Goal: Find specific page/section: Find specific page/section

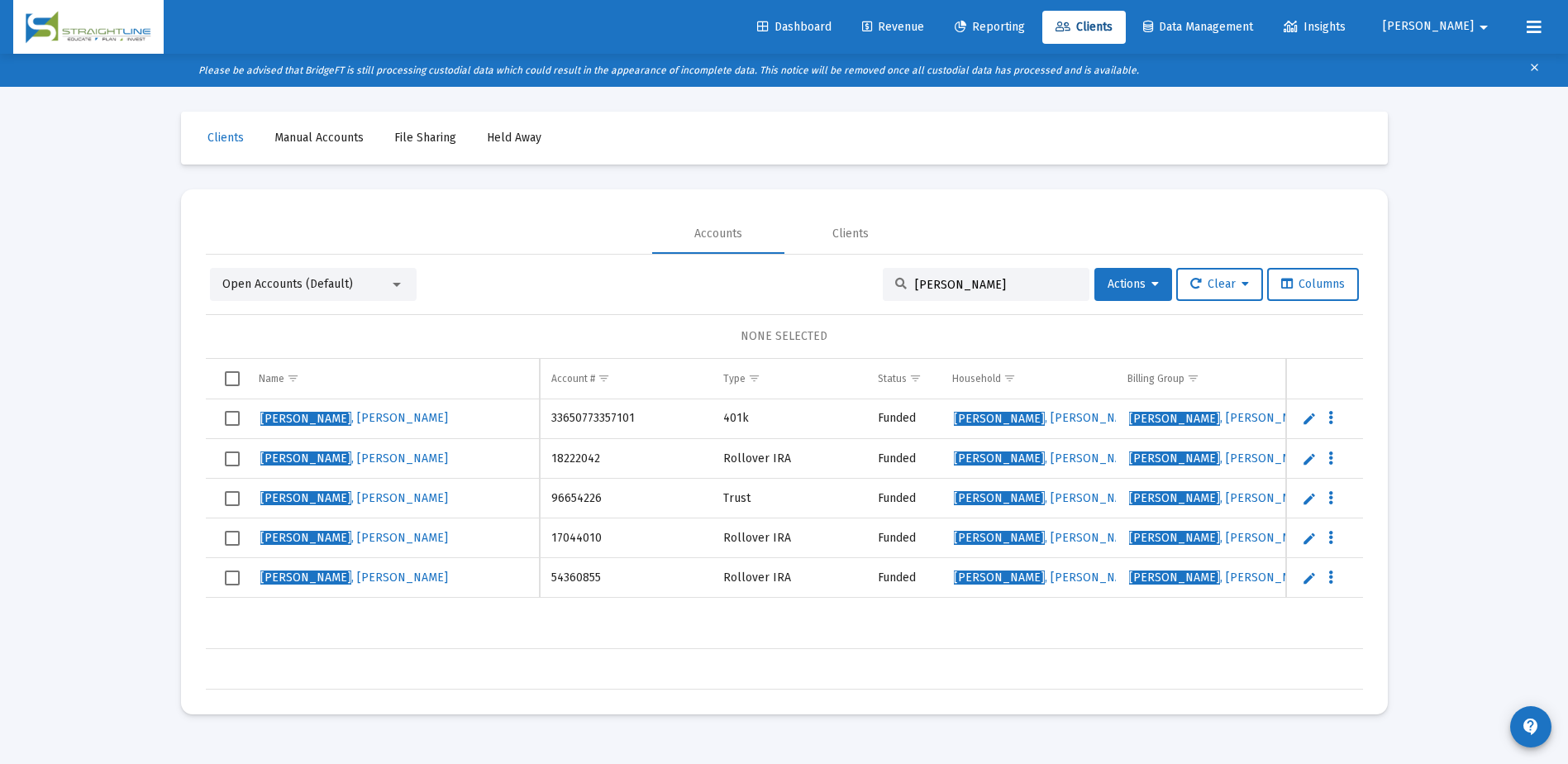
click at [935, 284] on input "[PERSON_NAME]" at bounding box center [996, 284] width 162 height 14
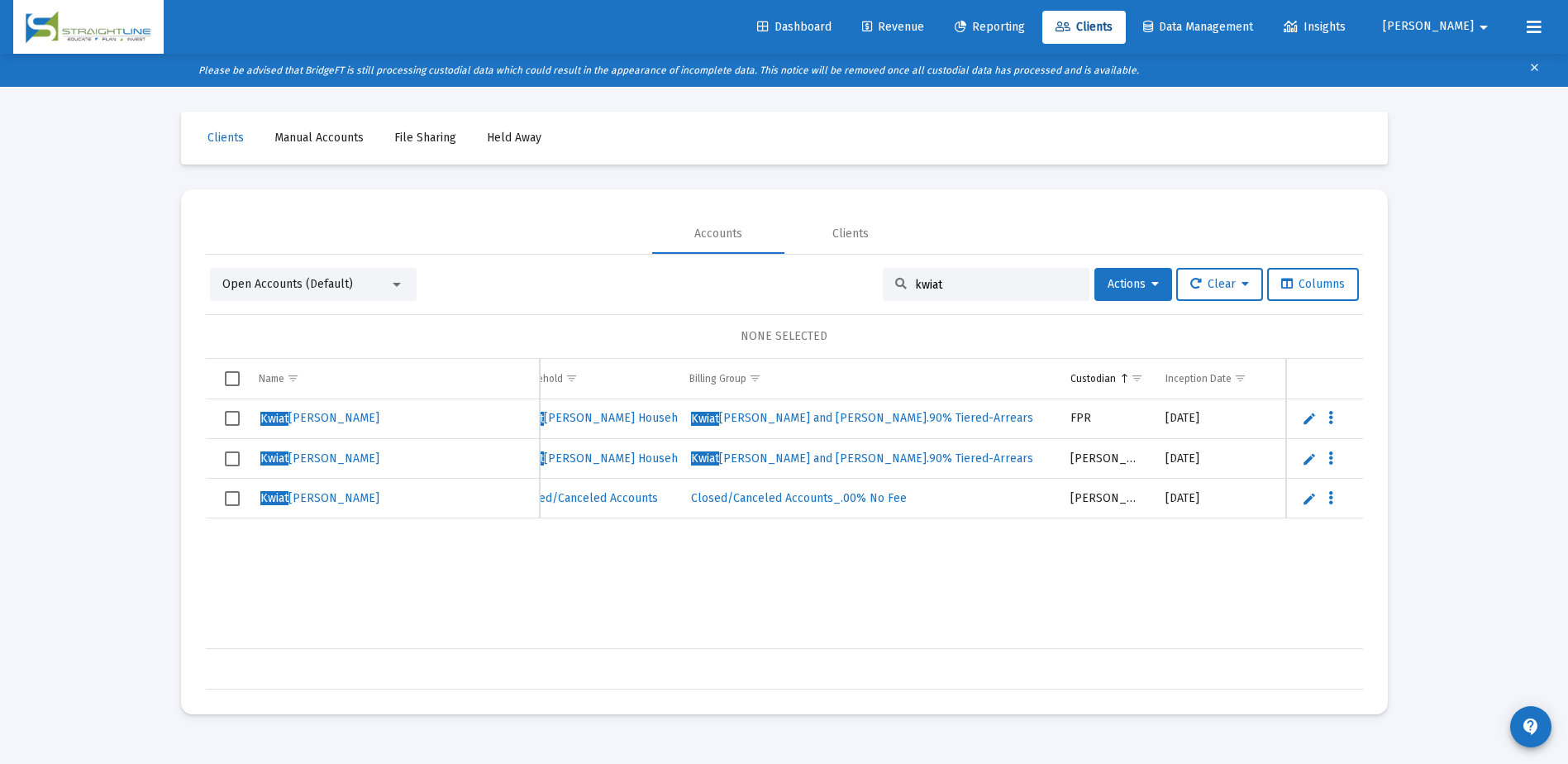
scroll to position [0, 543]
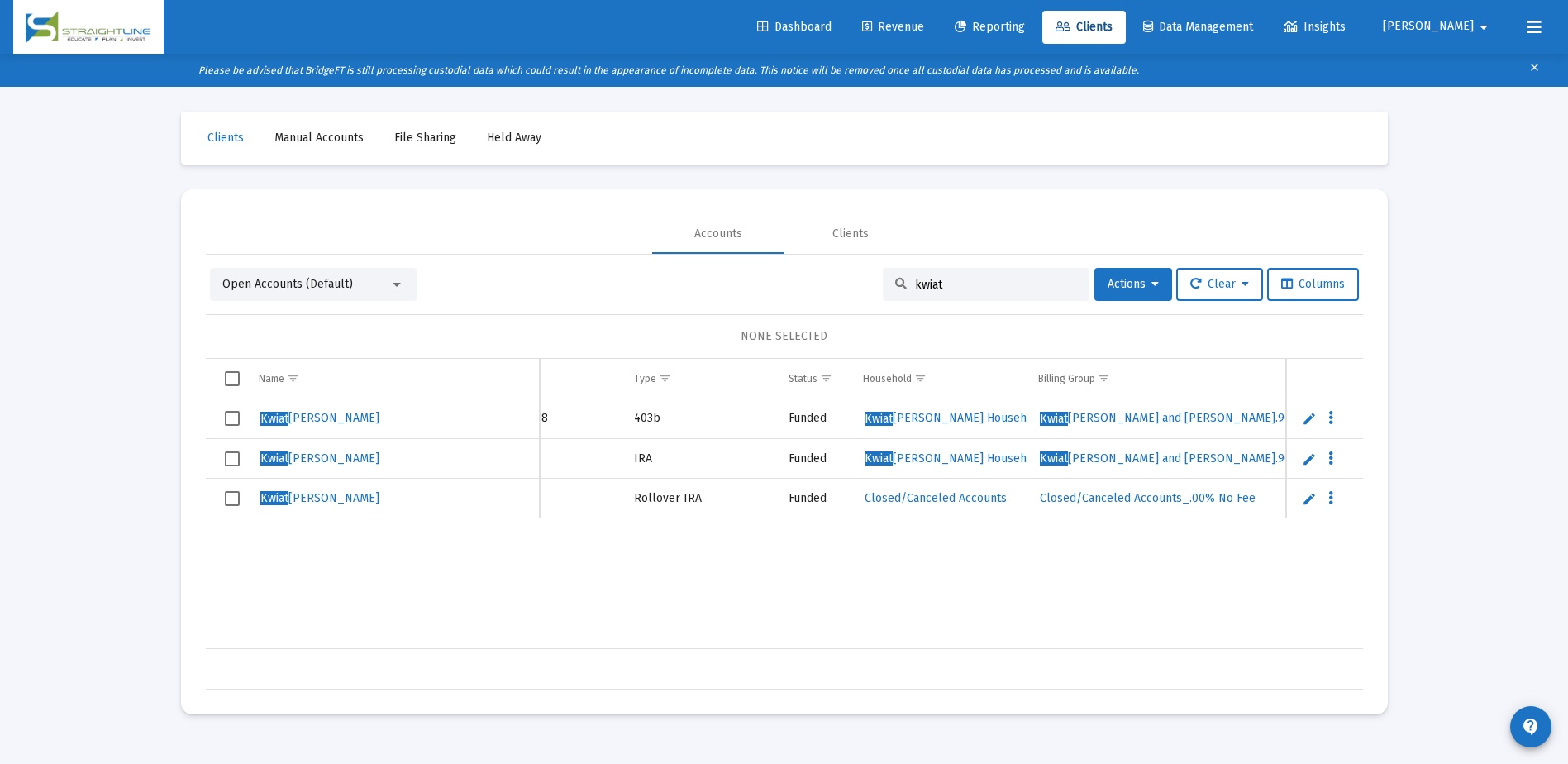
click at [918, 294] on div "kwiat" at bounding box center [986, 285] width 207 height 34
click at [930, 281] on input "kwiat" at bounding box center [996, 284] width 162 height 14
click at [930, 282] on input "kwiat" at bounding box center [996, 284] width 162 height 14
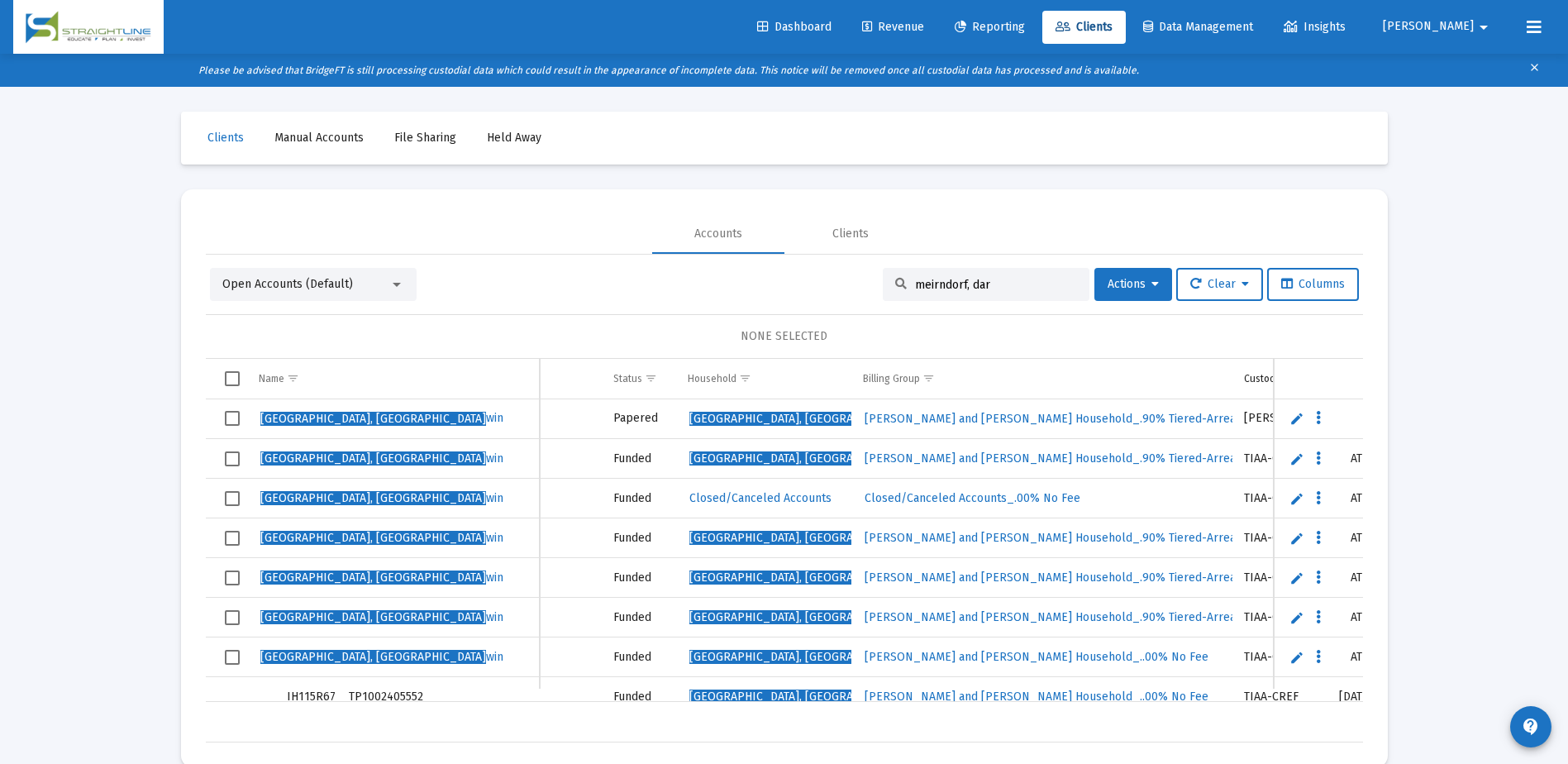
scroll to position [0, 302]
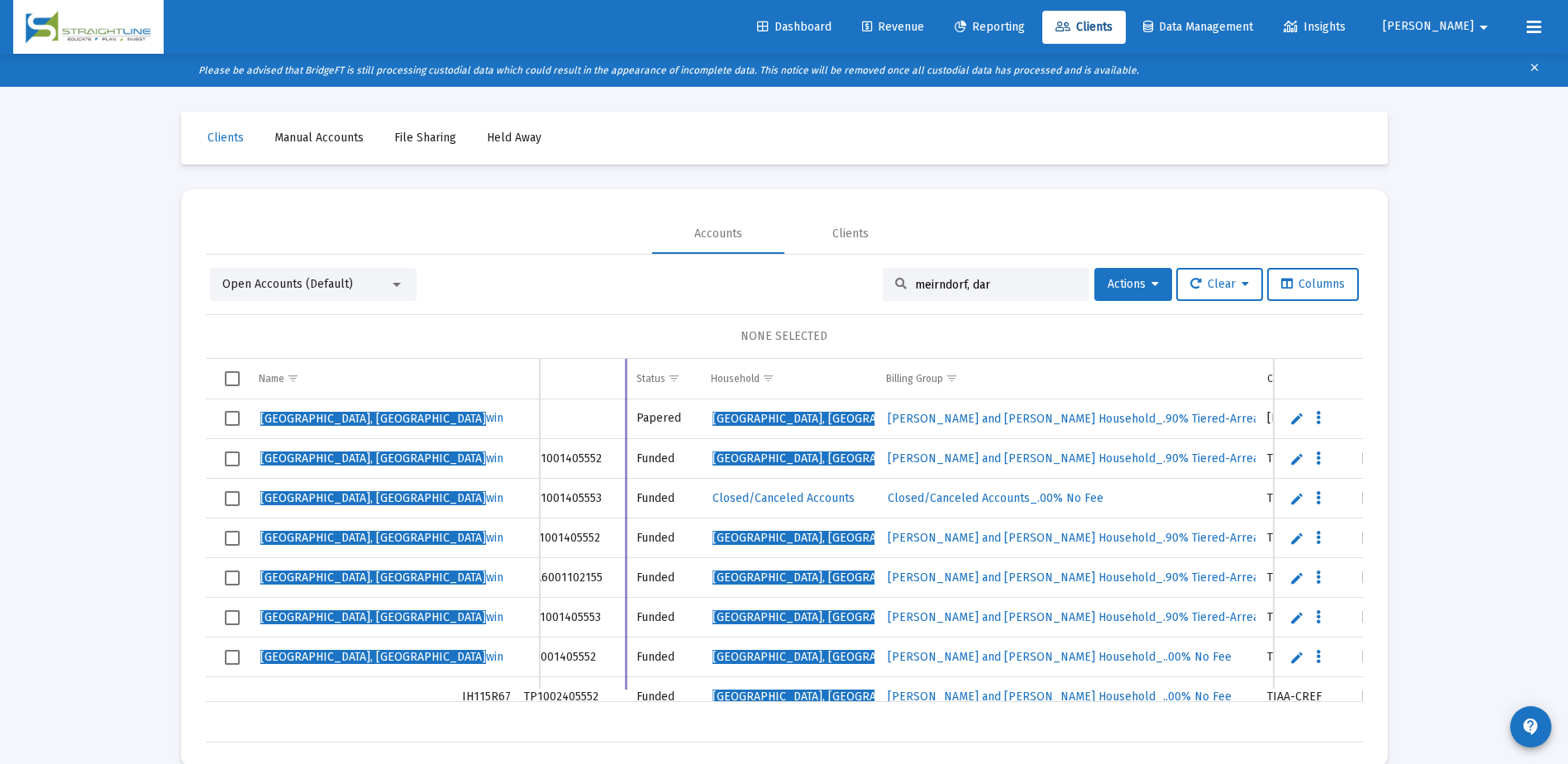
drag, startPoint x: 775, startPoint y: 377, endPoint x: 608, endPoint y: 373, distance: 167.0
click at [608, 373] on div "Name Name Account # Type Status Household Billing Group Custodian Inception Dat…" at bounding box center [784, 550] width 1158 height 383
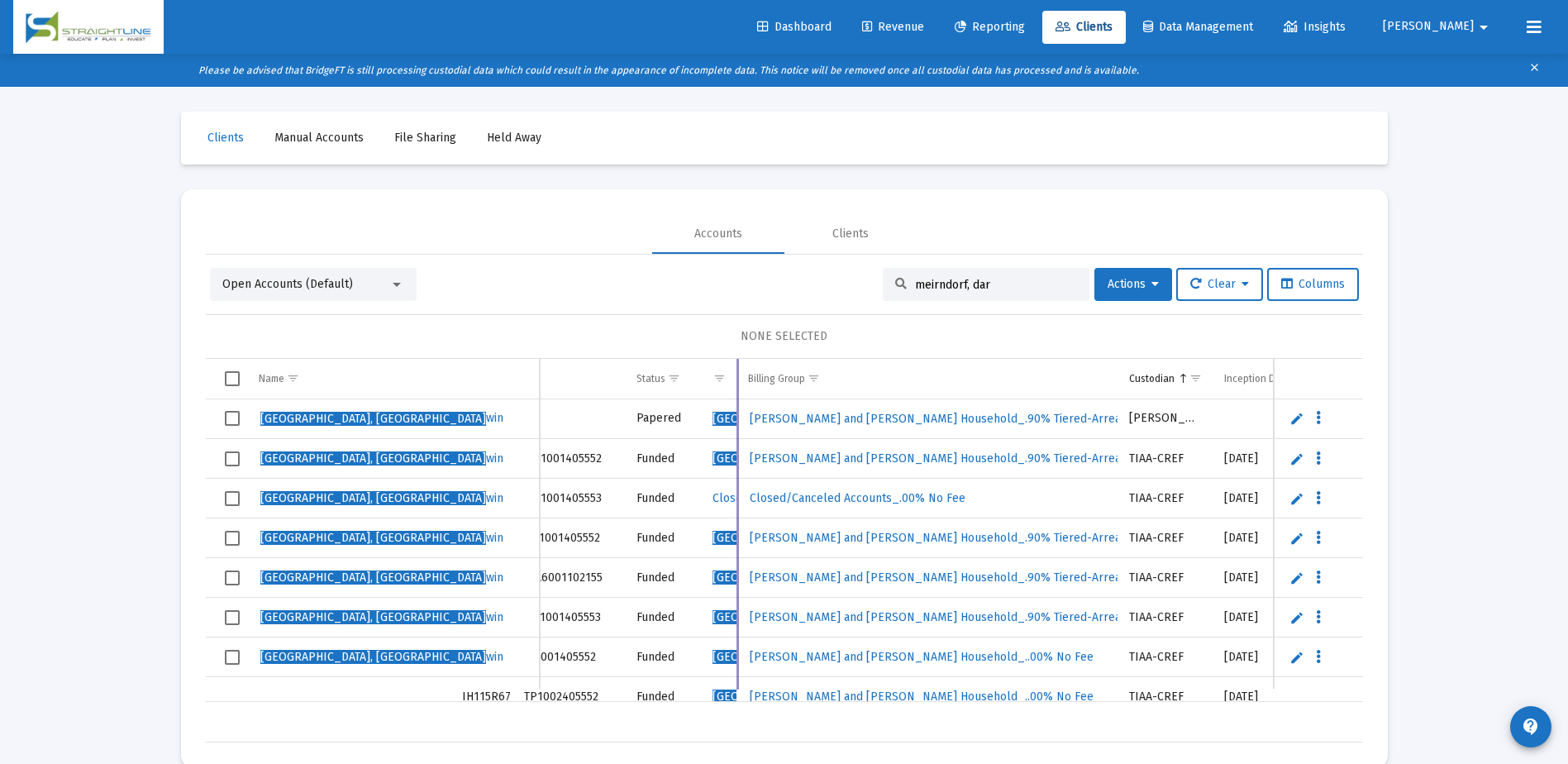
drag, startPoint x: 875, startPoint y: 377, endPoint x: 736, endPoint y: 379, distance: 139.0
click at [736, 379] on div "Name Name Account # Type Status Household Billing Group Custodian Inception Dat…" at bounding box center [784, 550] width 1158 height 383
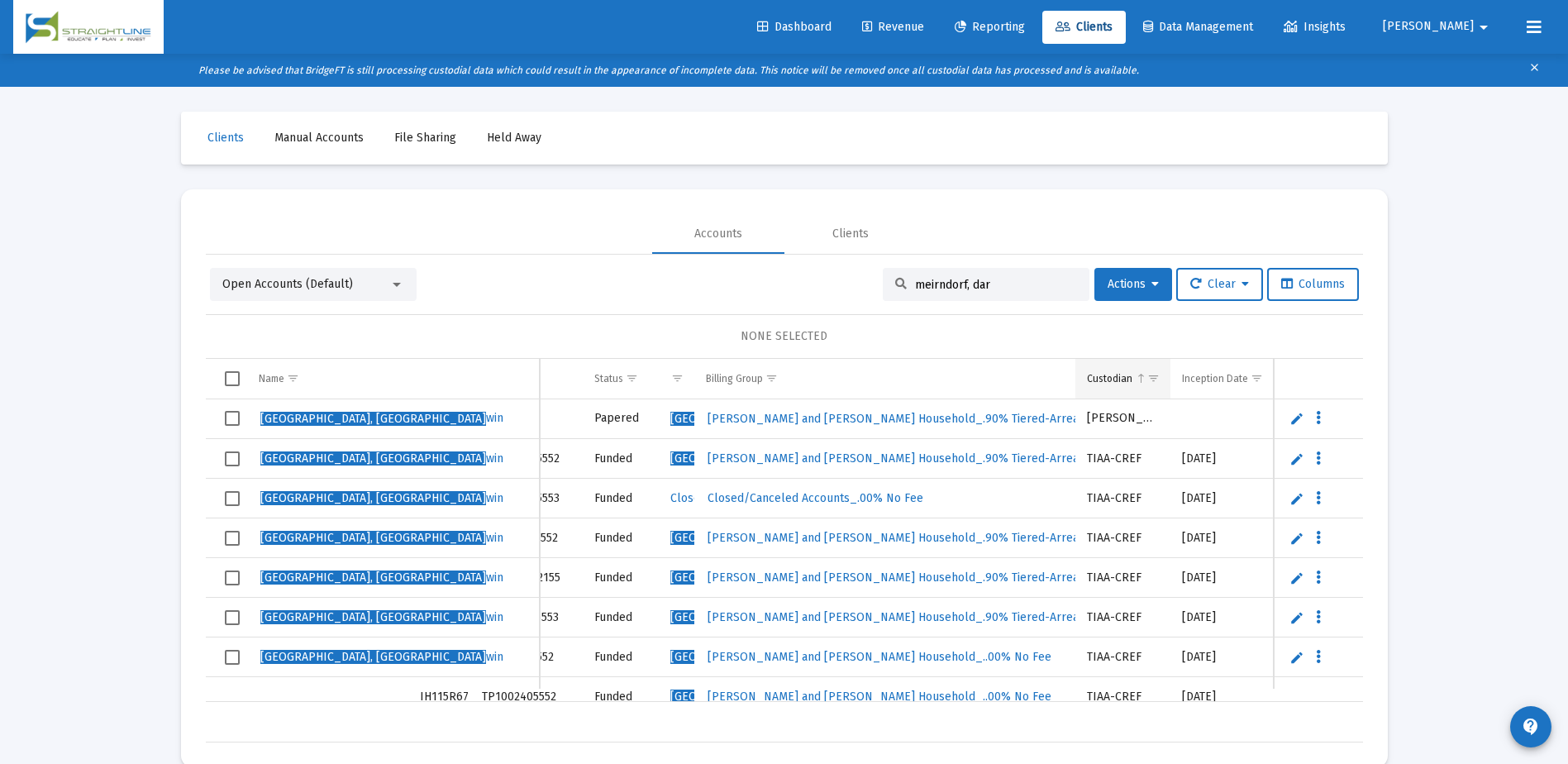
type input "meirndorf, dar"
click at [1157, 381] on span "Show filter options for column 'Custodian'" at bounding box center [1153, 378] width 12 height 12
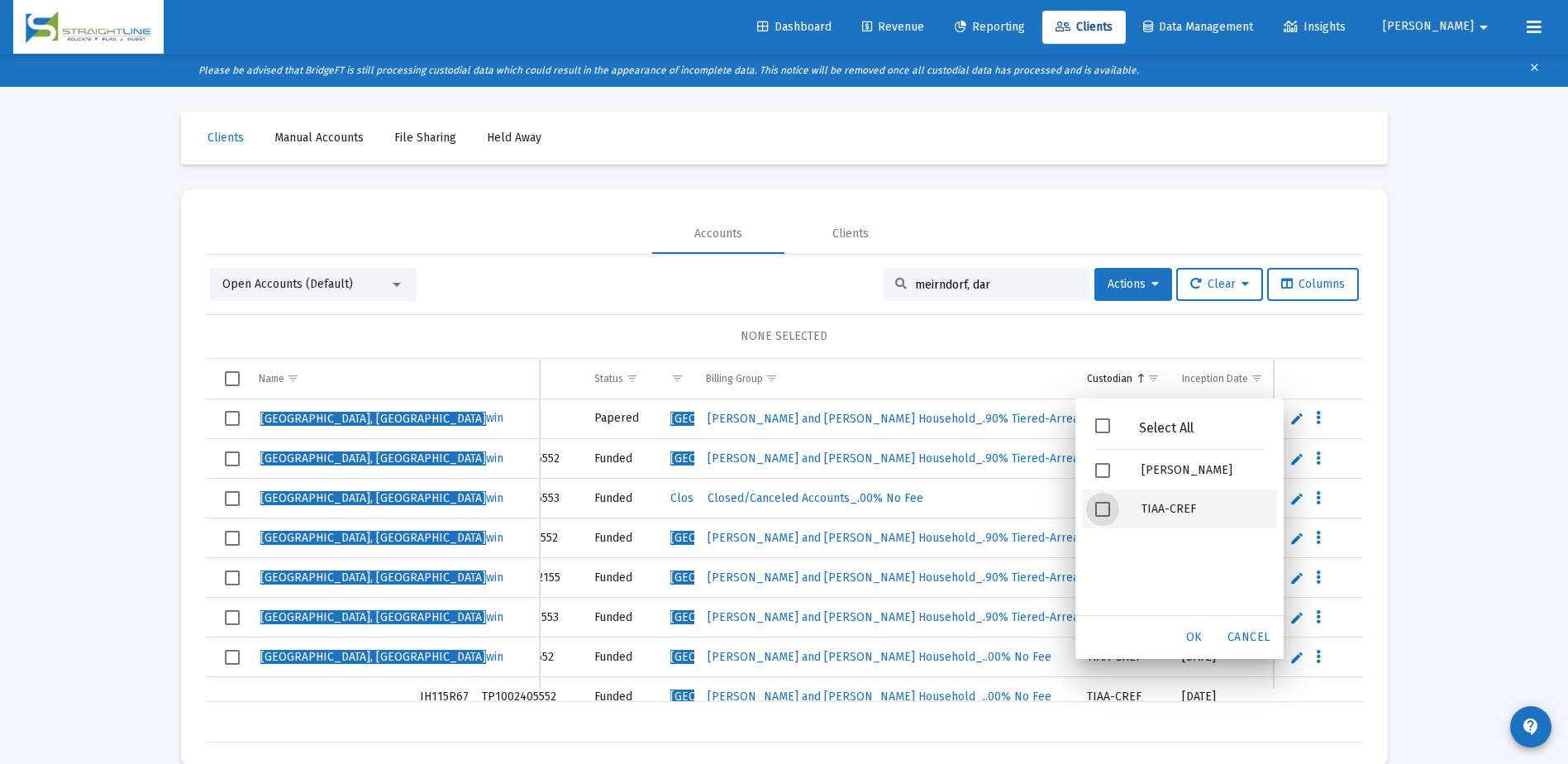
click at [1106, 507] on span "Filter options" at bounding box center [1103, 509] width 15 height 15
click at [1185, 635] on div "OK" at bounding box center [1194, 637] width 53 height 30
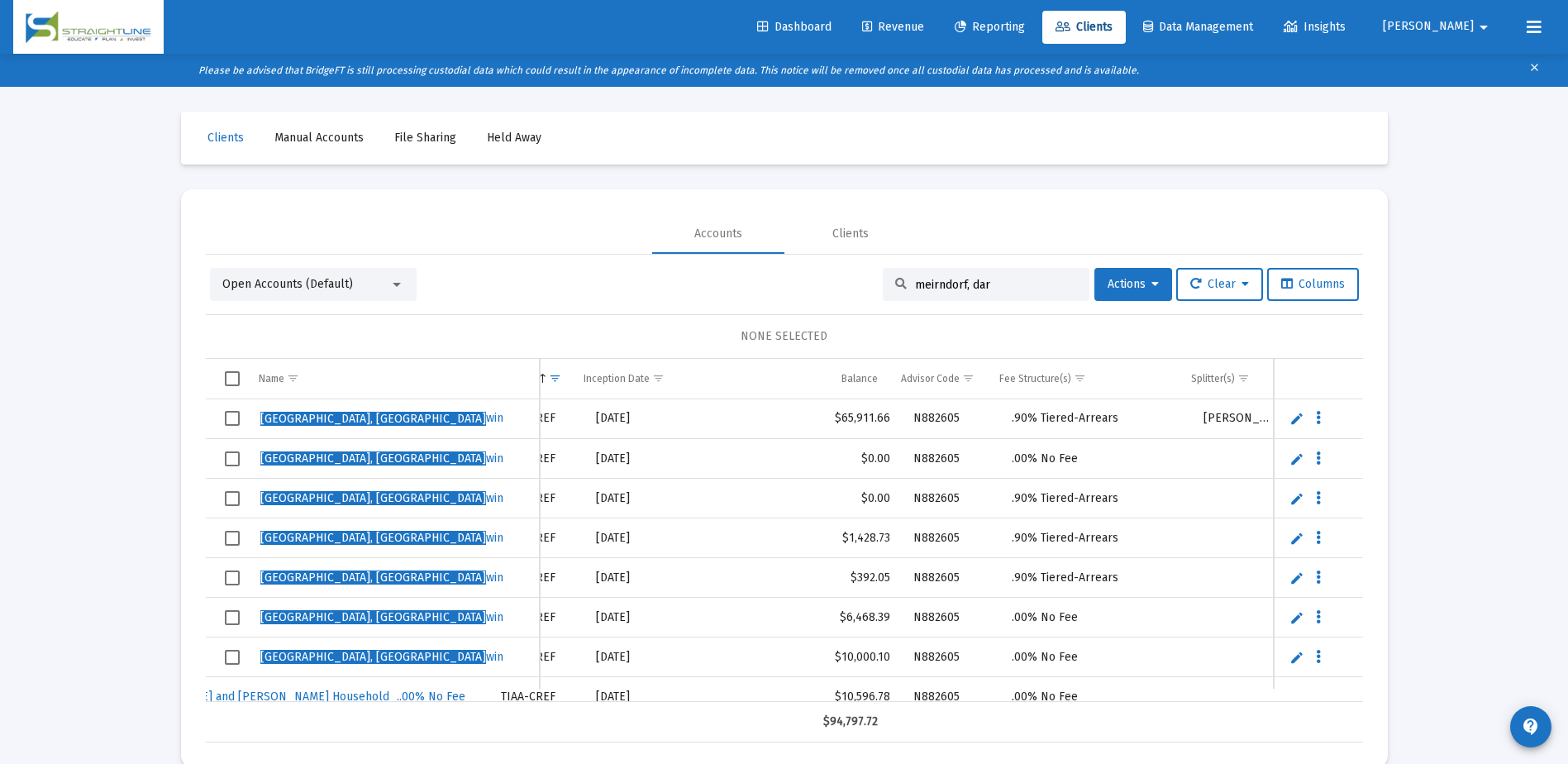
click at [1557, 170] on div "Loading... Clients Manual Accounts File Sharing Held Away Accounts Clients Open…" at bounding box center [784, 415] width 1568 height 764
click at [1455, 425] on div "Loading... Clients Manual Accounts File Sharing Held Away Accounts Clients Open…" at bounding box center [784, 415] width 1568 height 764
click at [1467, 369] on div "Loading... Clients Manual Accounts File Sharing Held Away Accounts Clients Open…" at bounding box center [784, 415] width 1568 height 764
